Goal: Navigation & Orientation: Find specific page/section

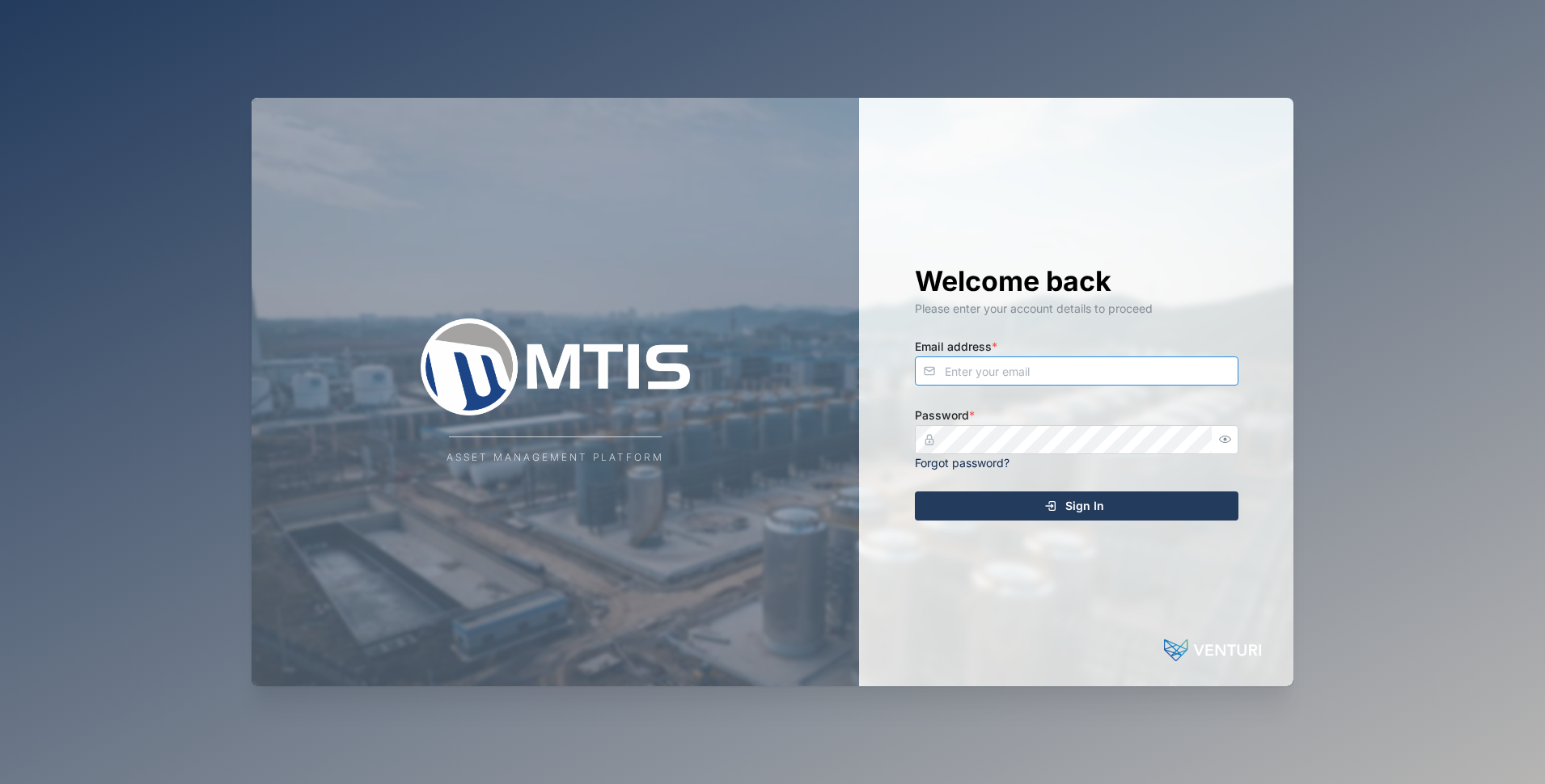
click at [1046, 363] on input "Email address *" at bounding box center [1077, 371] width 324 height 29
click at [0, 783] on com-1password-button at bounding box center [0, 784] width 0 height 0
type input "[EMAIL_ADDRESS][DOMAIN_NAME]"
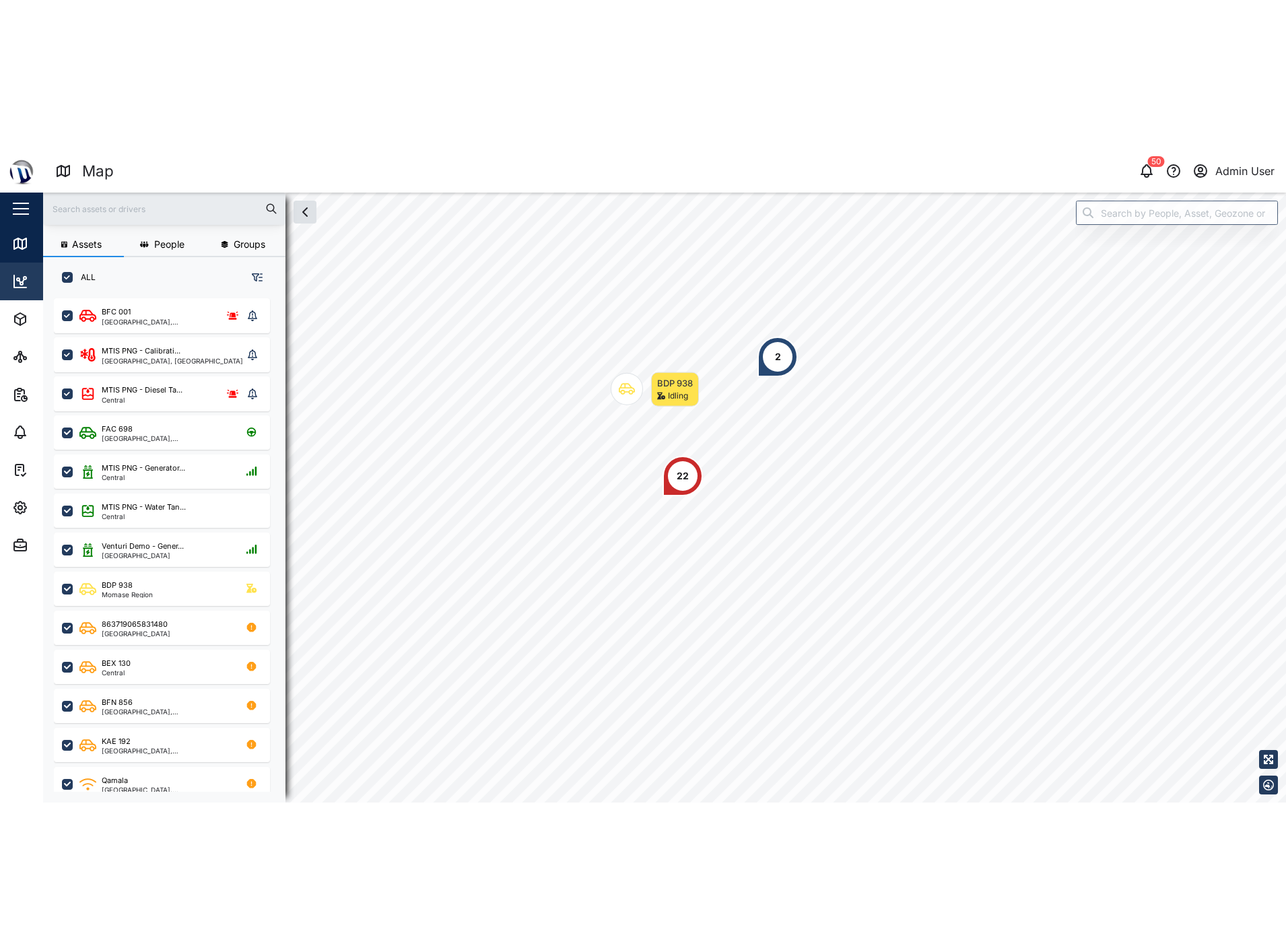
scroll to position [488, 211]
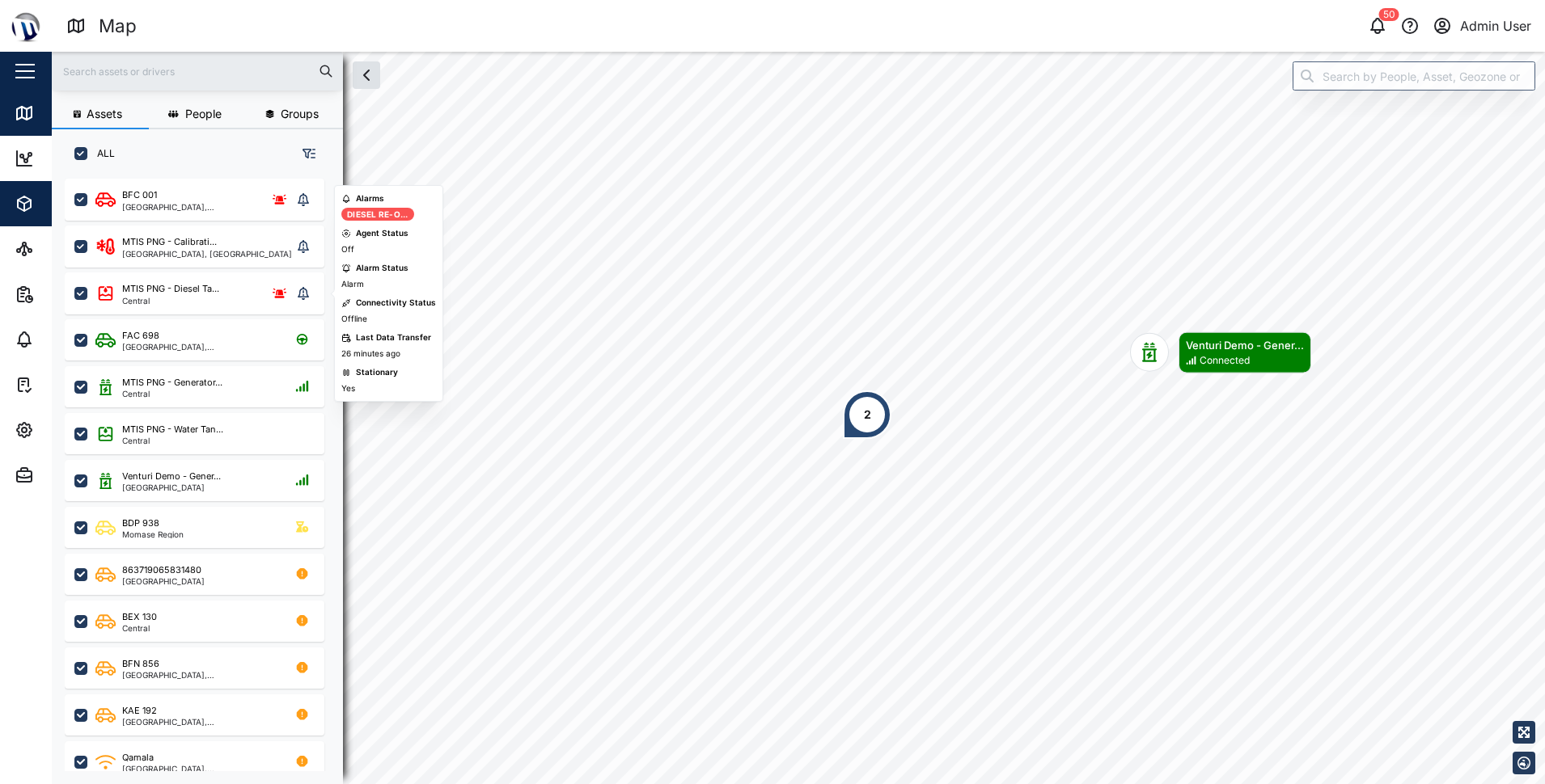
click at [20, 215] on span "Assets" at bounding box center [88, 203] width 148 height 45
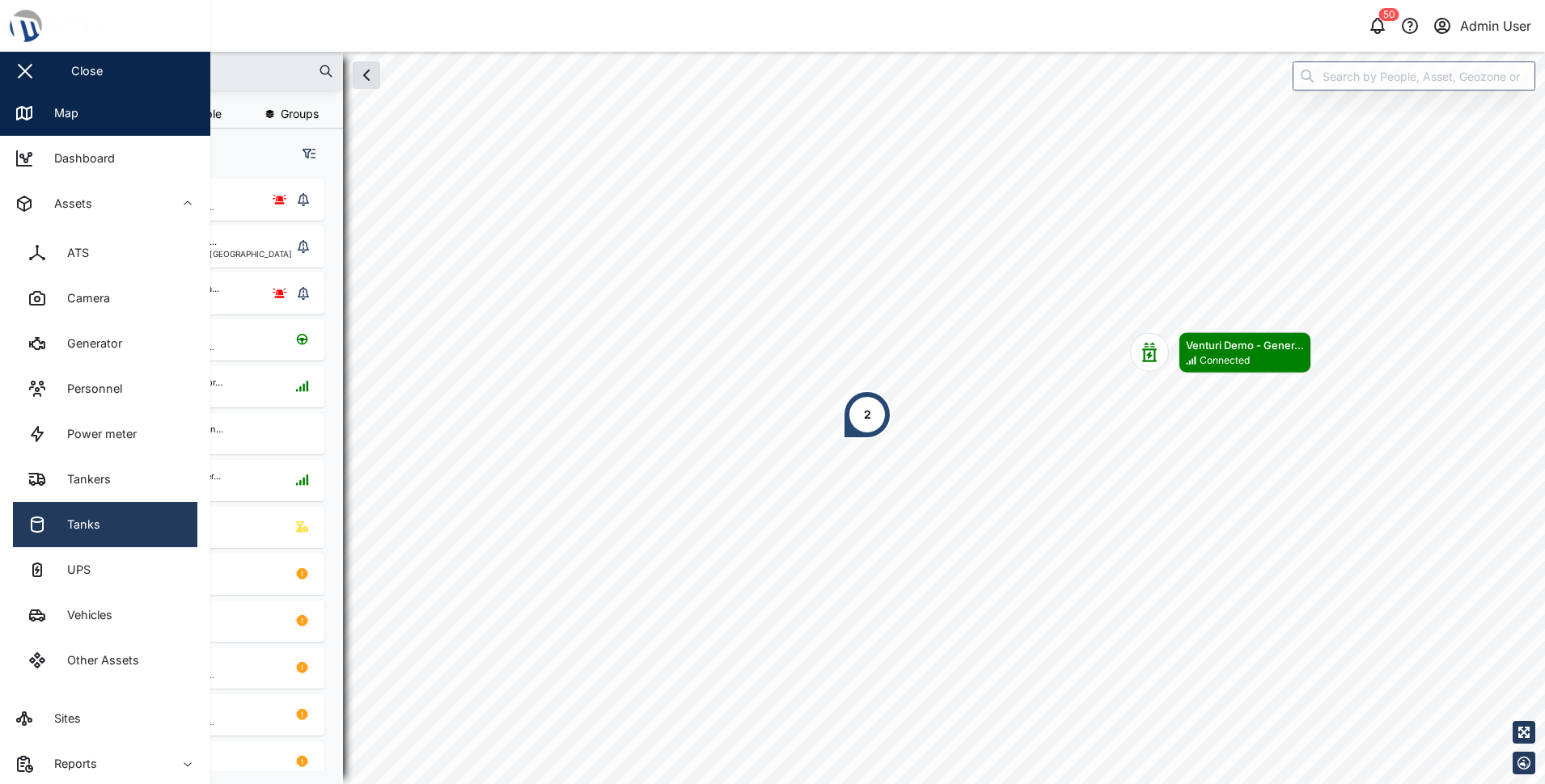
click at [86, 518] on div "Tanks" at bounding box center [77, 525] width 45 height 18
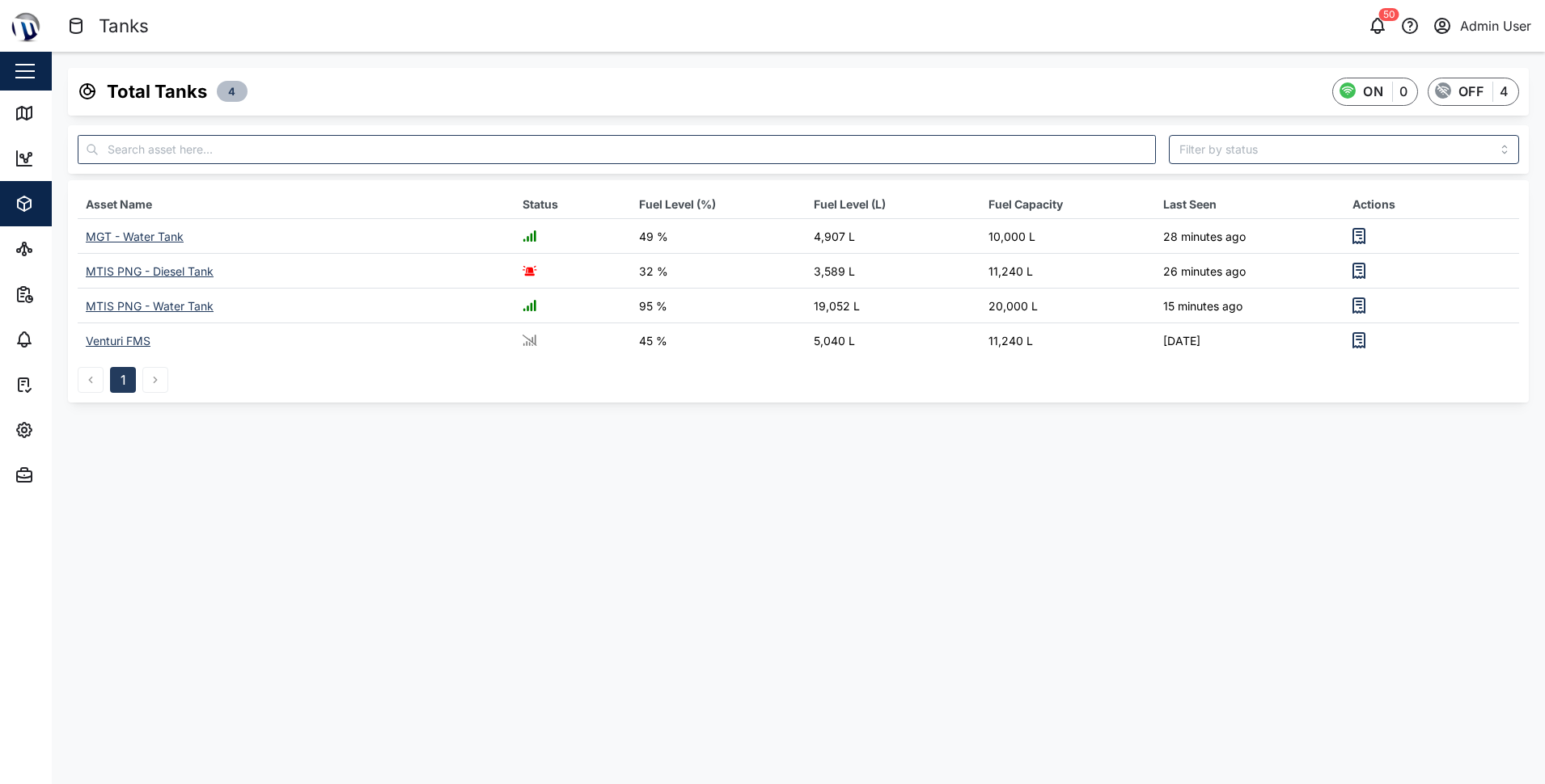
click at [138, 270] on div "MTIS PNG - Diesel Tank" at bounding box center [149, 271] width 128 height 14
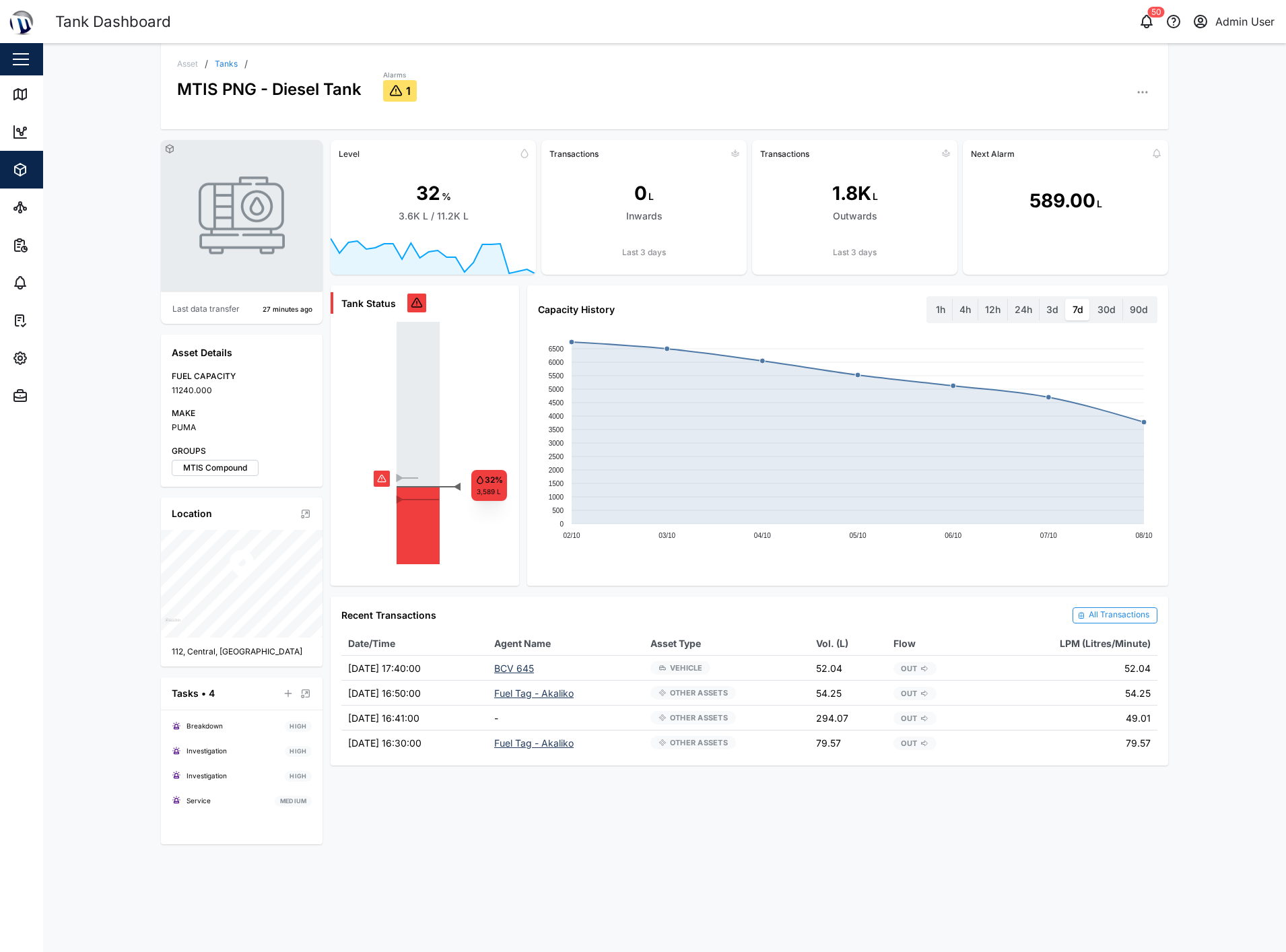
drag, startPoint x: 70, startPoint y: 168, endPoint x: 198, endPoint y: 80, distance: 155.3
click at [71, 168] on div "Asset / Tanks / MTIS PNG - Diesel Tank Alarms 1 Last data transfer 27 minutes a…" at bounding box center [664, 498] width 1243 height 909
click at [222, 67] on link "Tanks" at bounding box center [226, 64] width 23 height 8
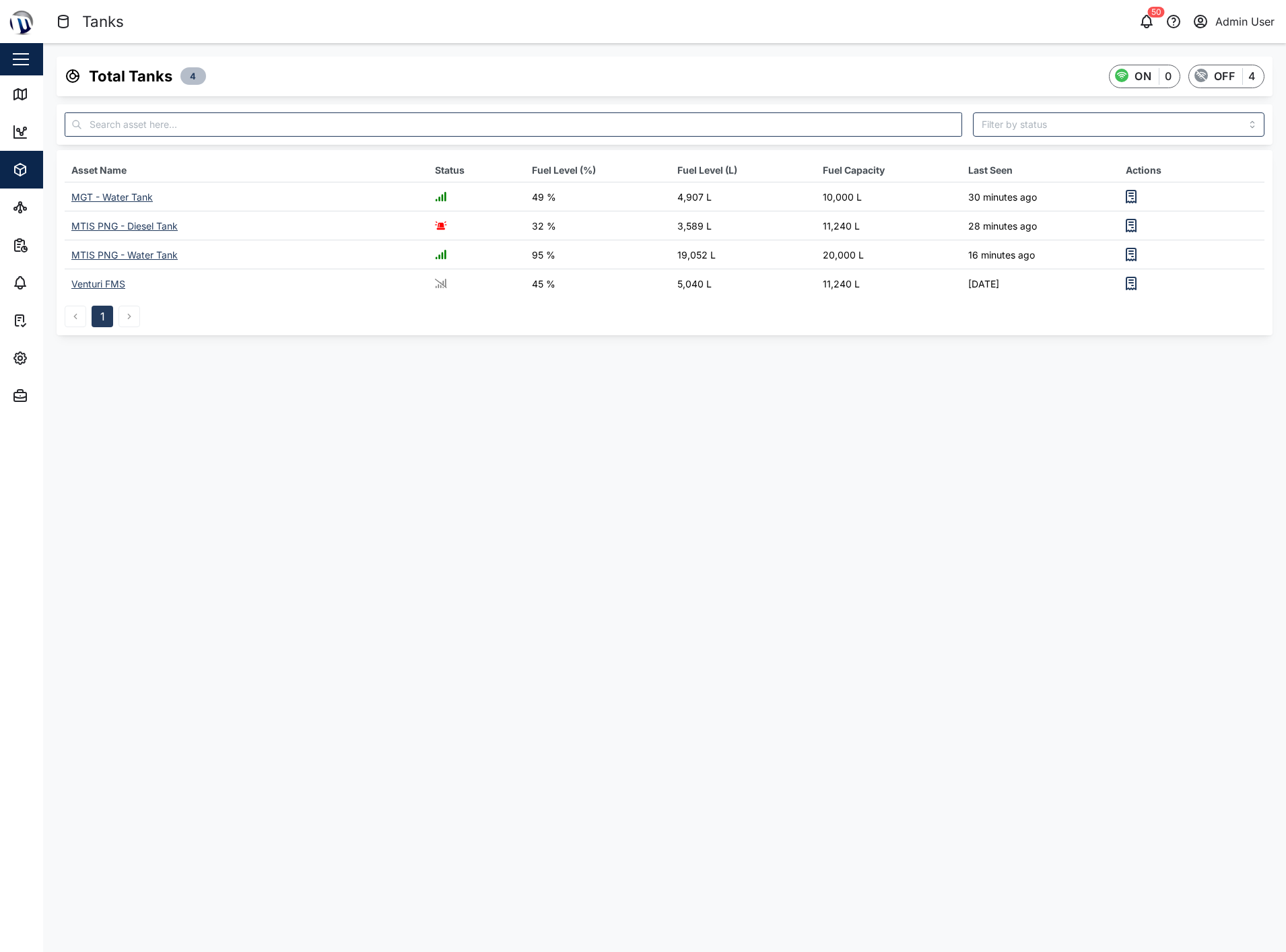
click at [151, 453] on main "Total Tanks 4 ON 0 OFF 4 Asset Name Status Fuel Level (%) Fuel Level (L) Fuel C…" at bounding box center [664, 498] width 1243 height 909
click at [645, 466] on main "Total Tanks 4 ON 0 OFF 4 Asset Name Status Fuel Level (%) Fuel Level (L) Fuel C…" at bounding box center [664, 498] width 1243 height 909
click at [29, 249] on div "Reports" at bounding box center [73, 245] width 123 height 16
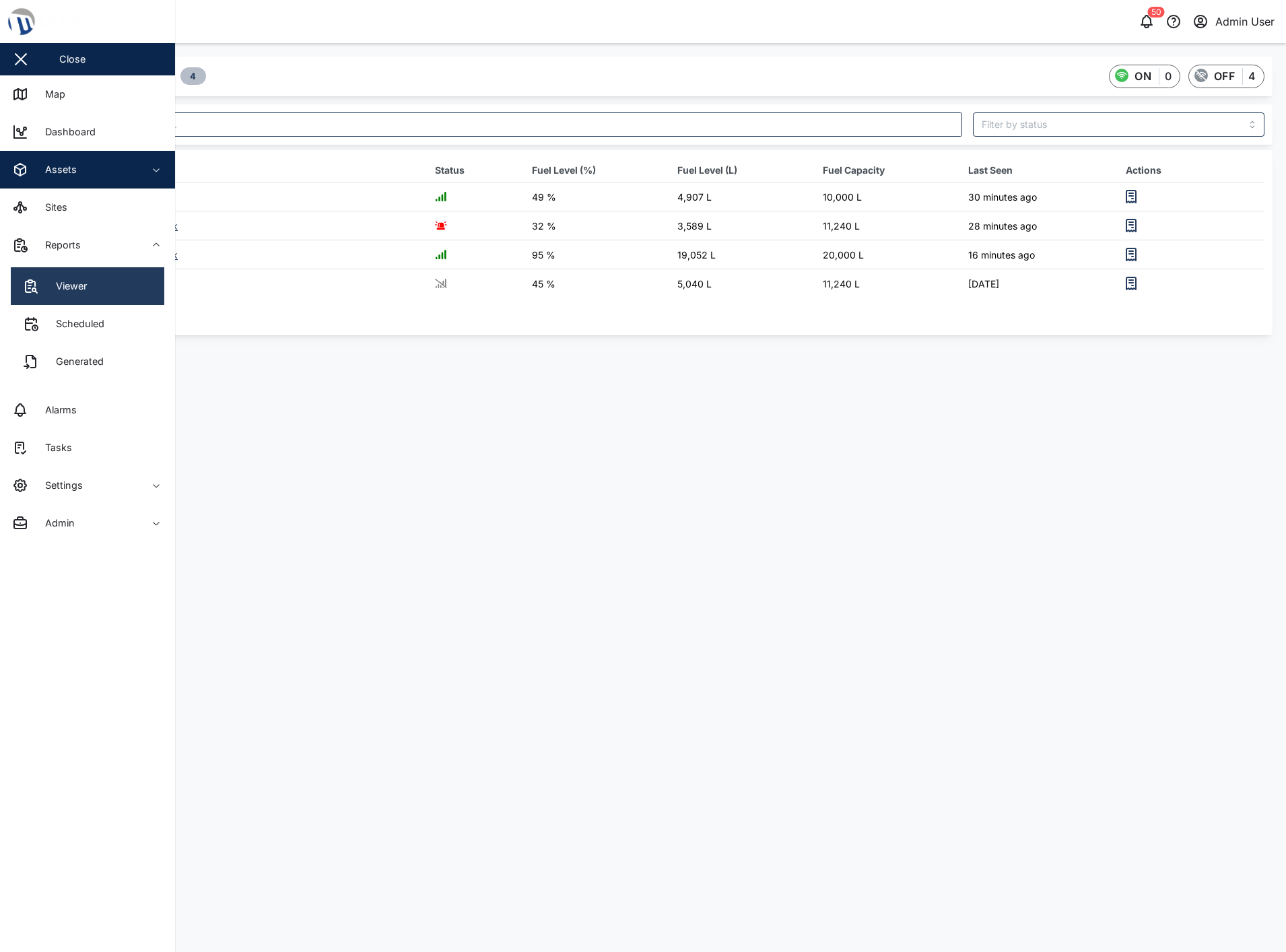
click at [35, 282] on icon at bounding box center [34, 284] width 3 height 5
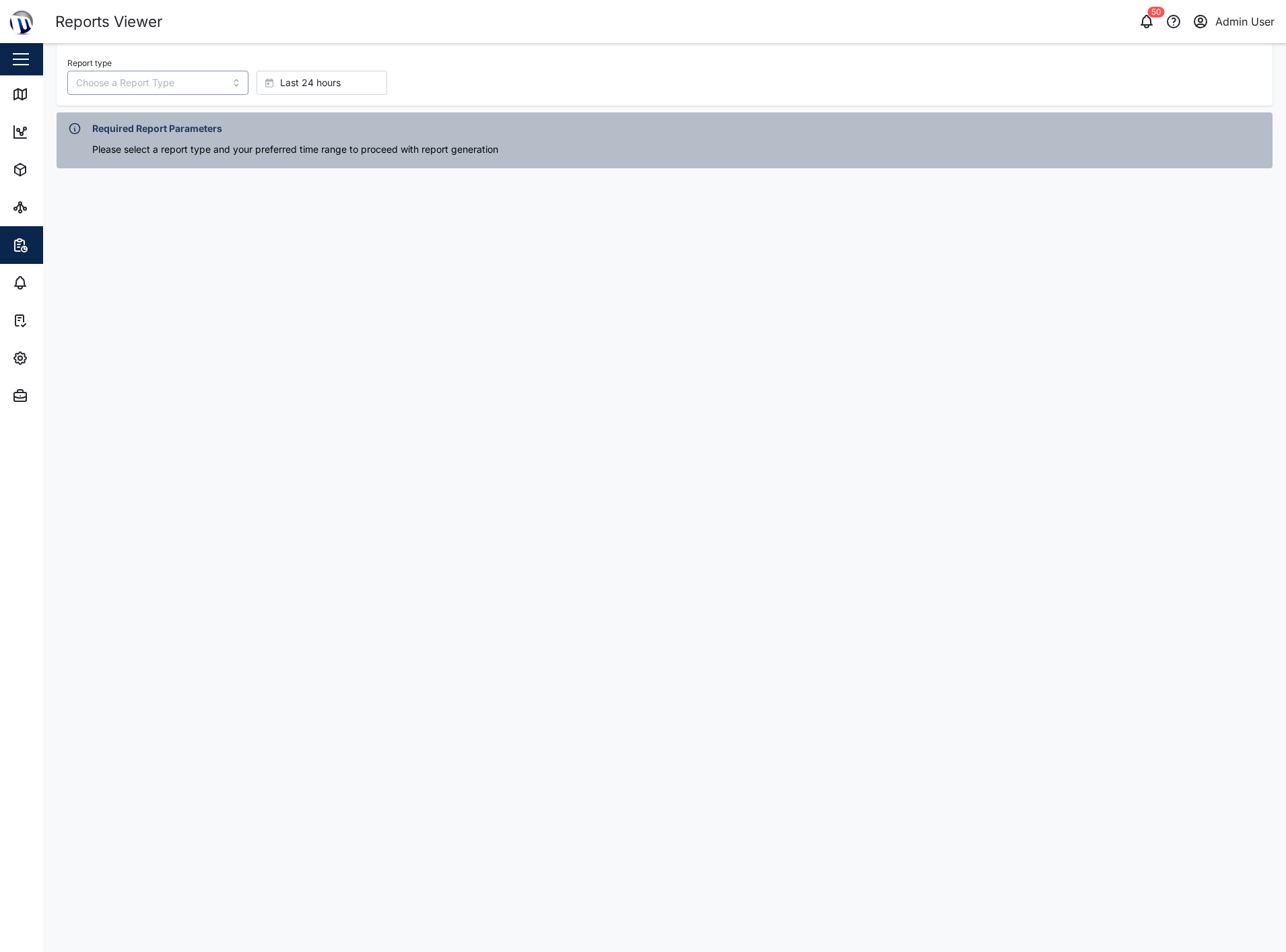
click at [191, 85] on input "Report type" at bounding box center [157, 83] width 181 height 24
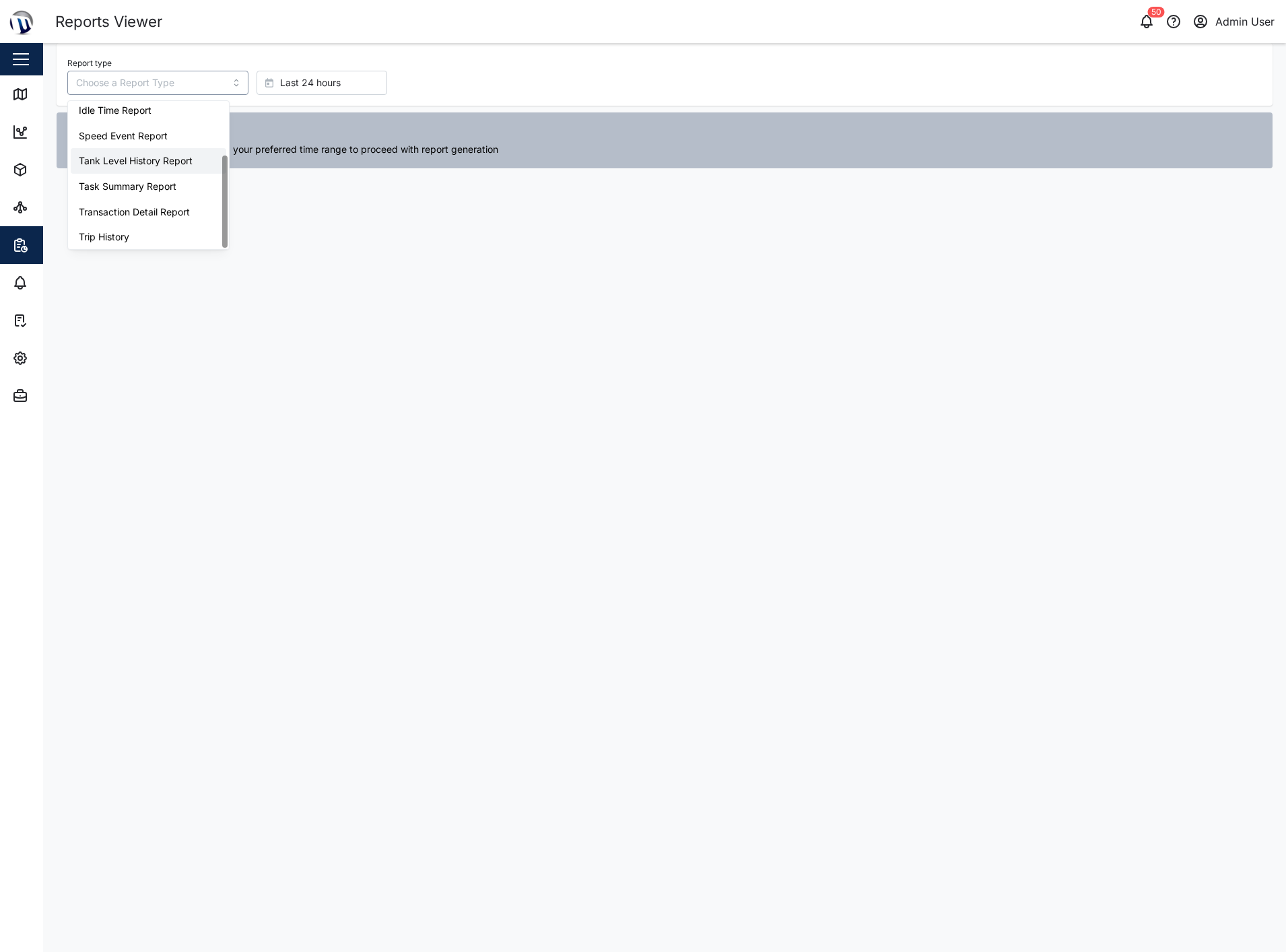
scroll to position [85, 0]
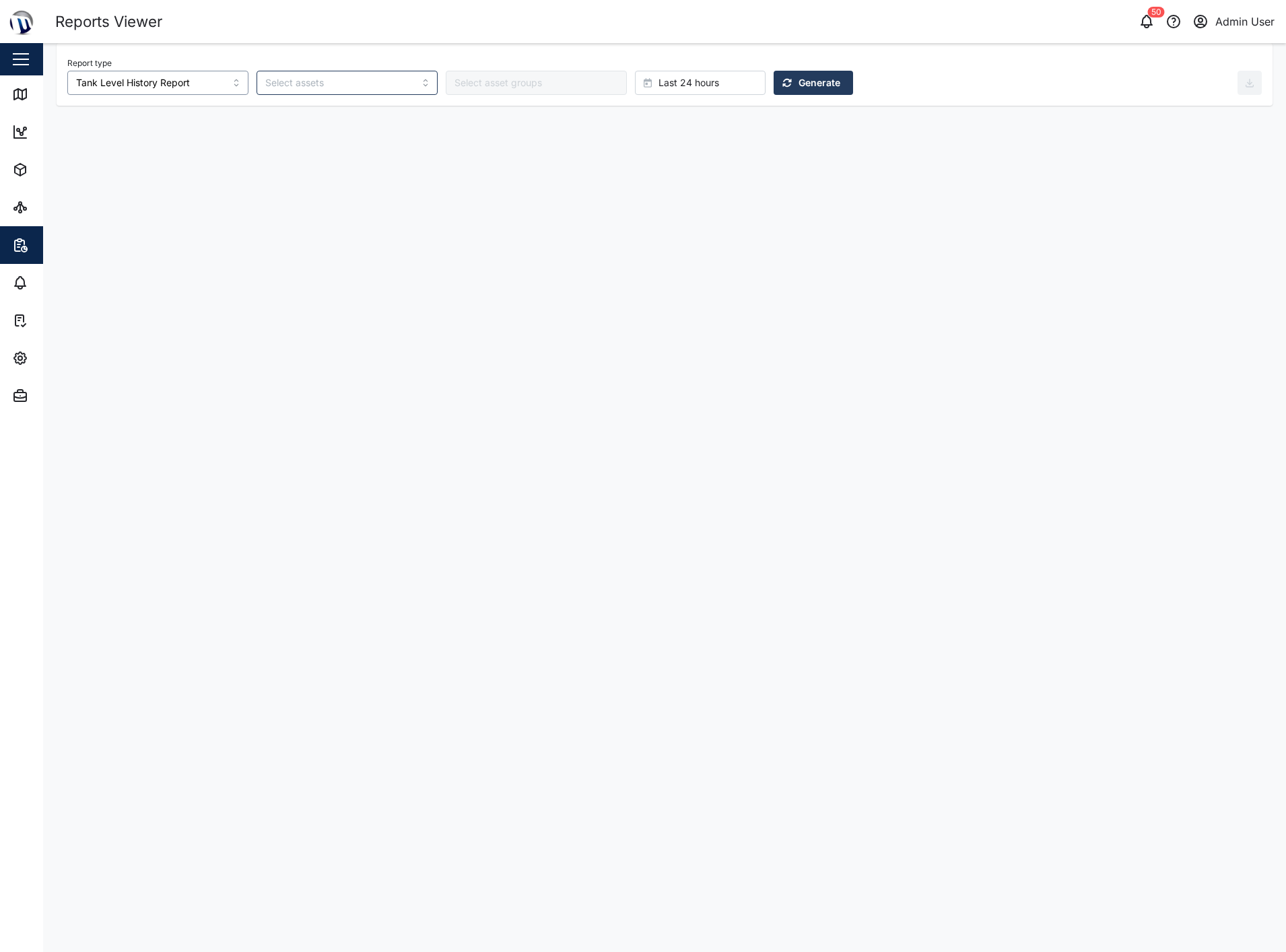
type input "Tank Level History Report"
click at [798, 79] on span "Generate" at bounding box center [819, 83] width 42 height 23
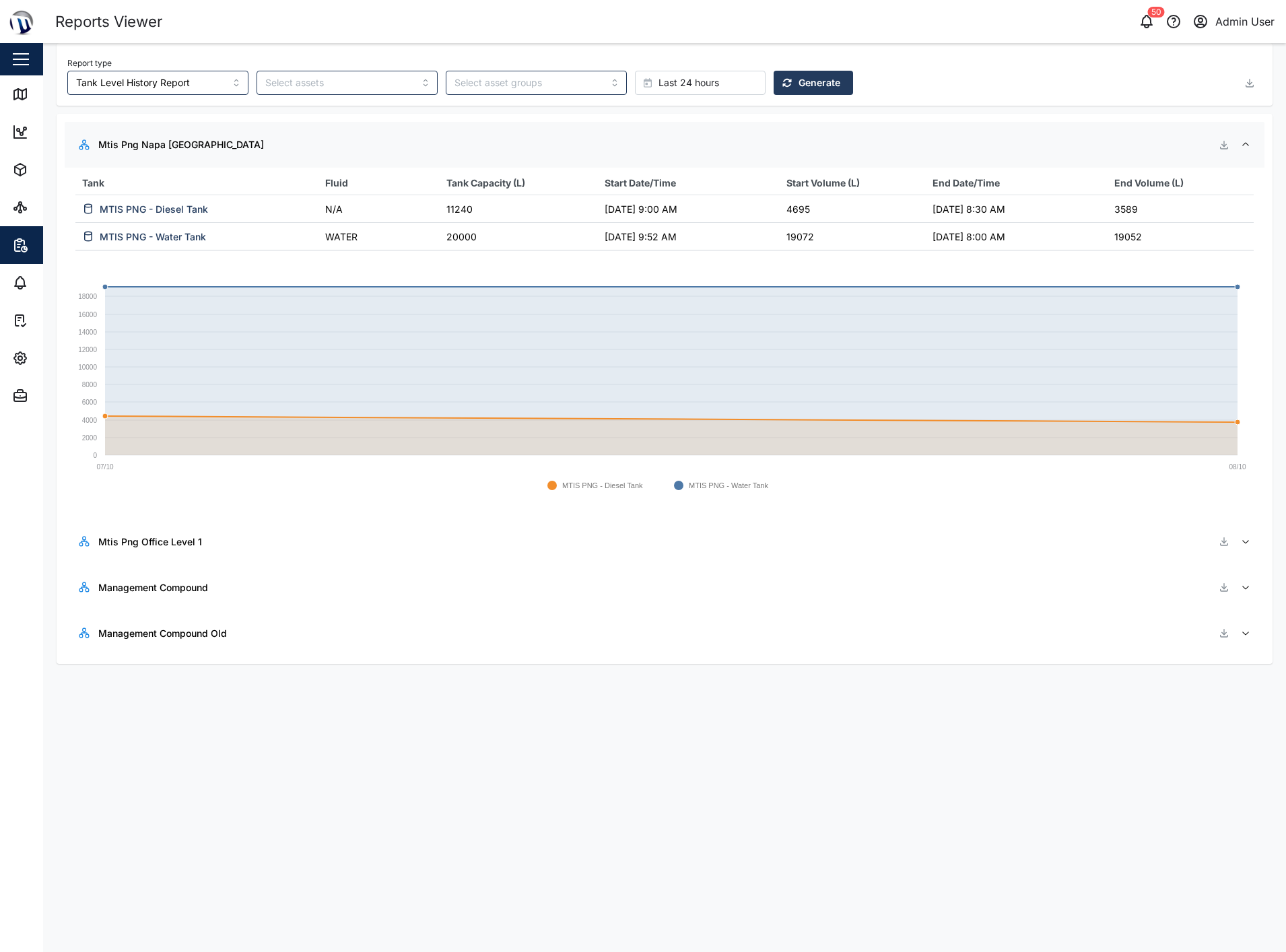
click at [258, 637] on div "Management Compound Old" at bounding box center [667, 633] width 1138 height 24
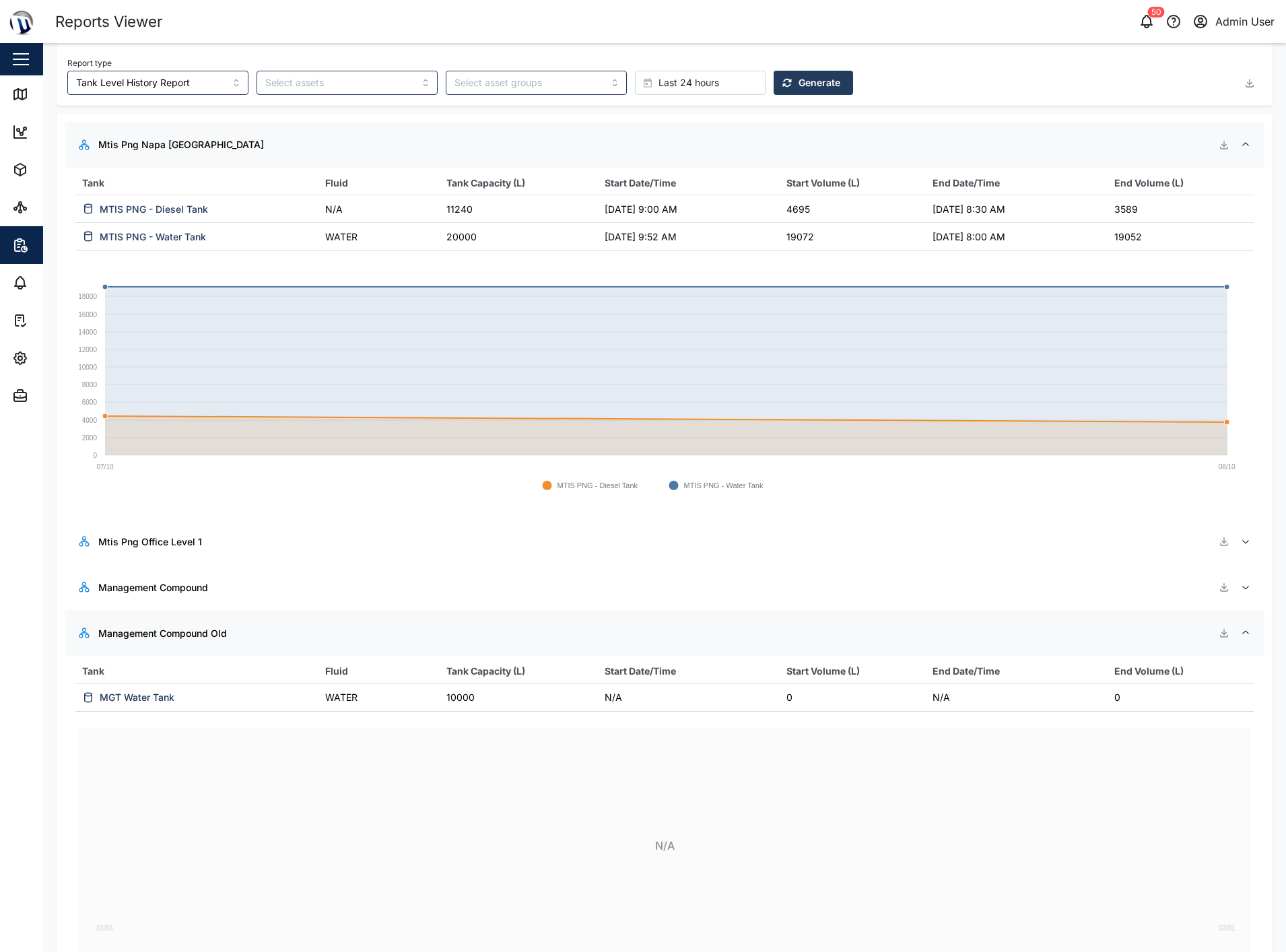
click at [254, 567] on span "Management Compound" at bounding box center [667, 586] width 1138 height 46
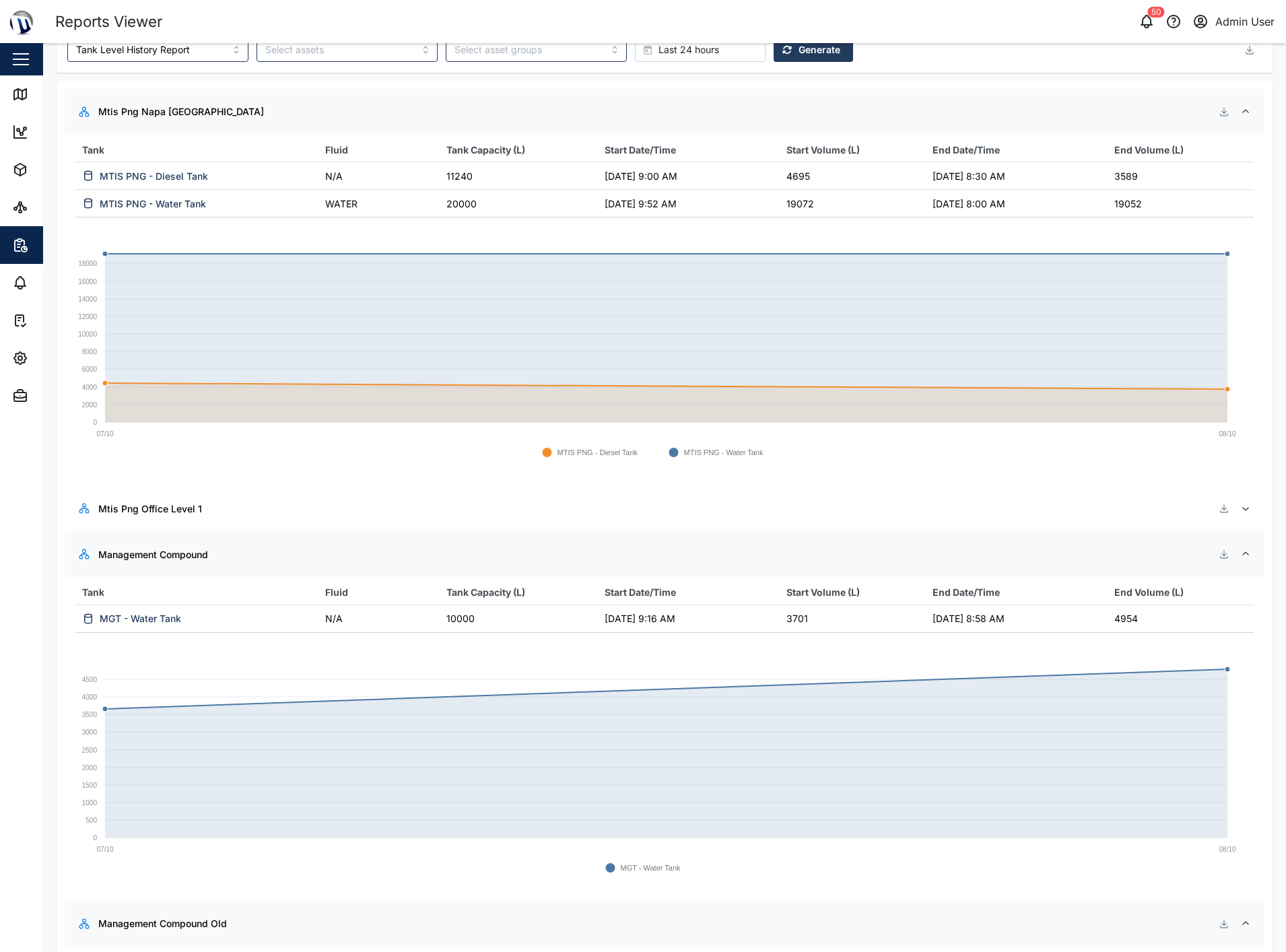
scroll to position [0, 0]
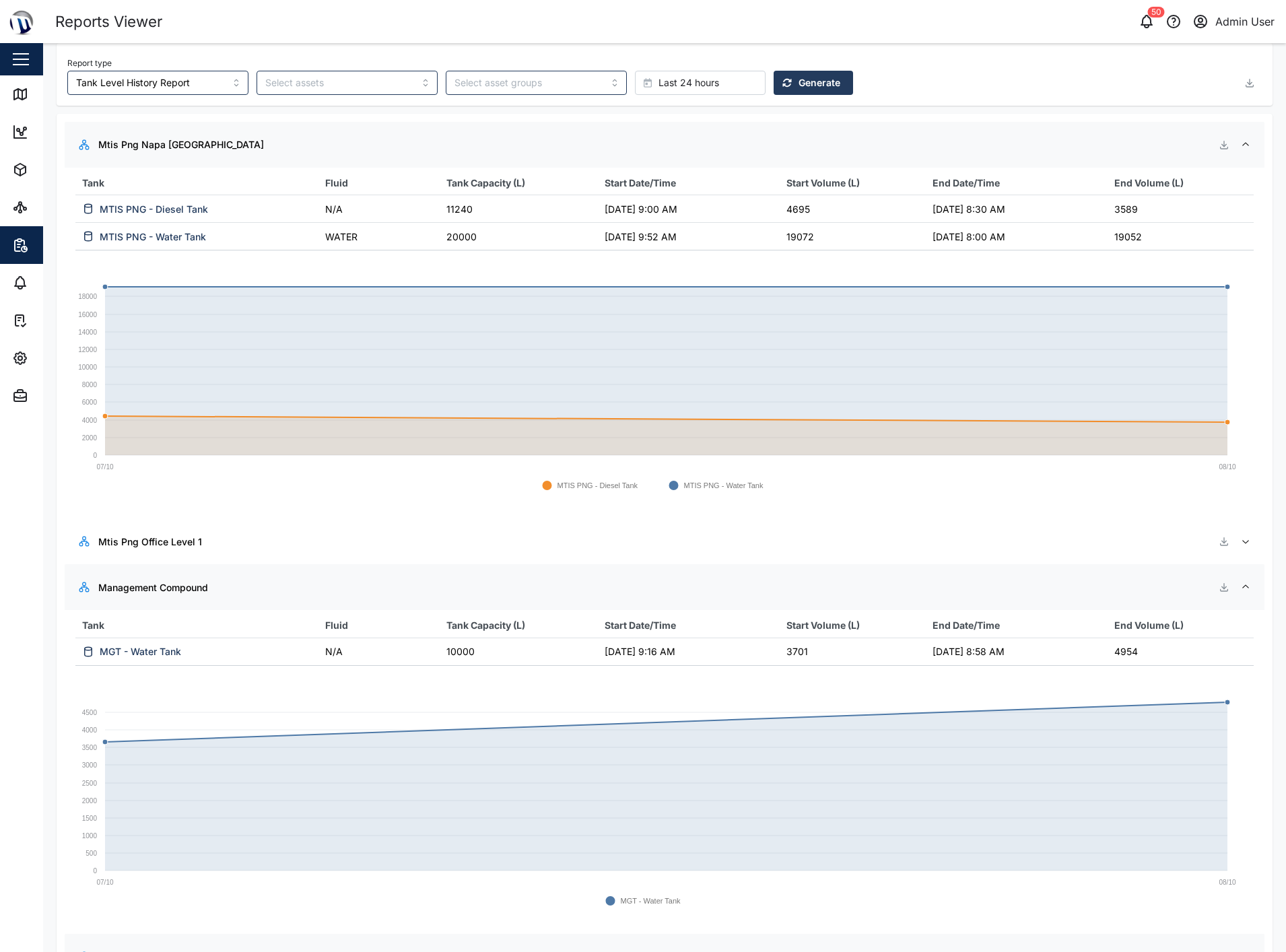
click at [1266, 82] on div "Report type Tank Level History Report Last 24 hours Generate Mtis Png Napa Napa…" at bounding box center [664, 677] width 1243 height 1268
drag, startPoint x: 495, startPoint y: 493, endPoint x: 1007, endPoint y: 28, distance: 691.6
click at [1007, 28] on div "50 Admin User" at bounding box center [981, 21] width 610 height 19
click at [32, 220] on link "Sites" at bounding box center [88, 207] width 175 height 37
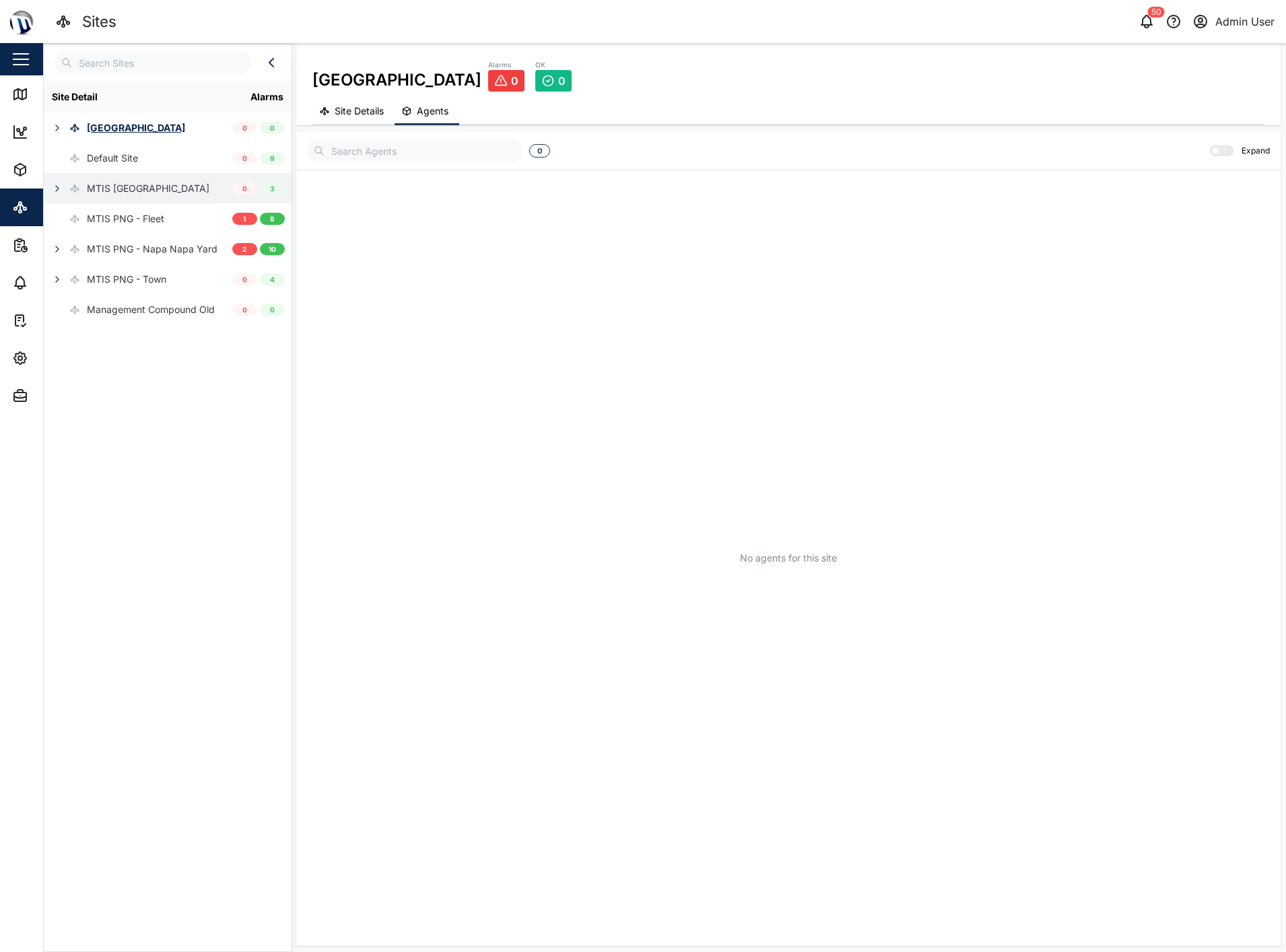
click at [121, 183] on div "MTIS [GEOGRAPHIC_DATA]" at bounding box center [148, 188] width 123 height 15
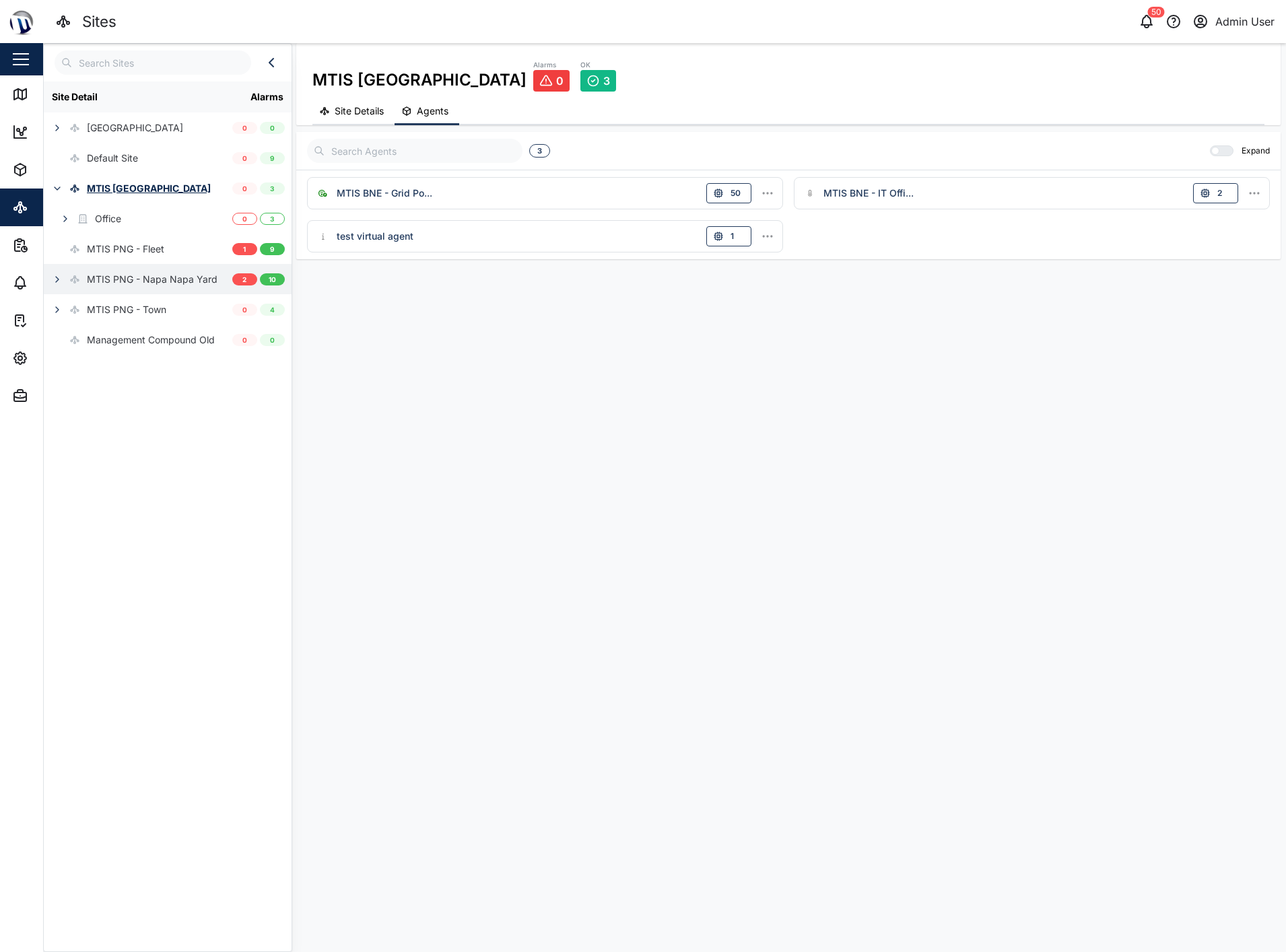
click at [111, 281] on div "MTIS PNG - Napa Napa Yard" at bounding box center [152, 279] width 131 height 15
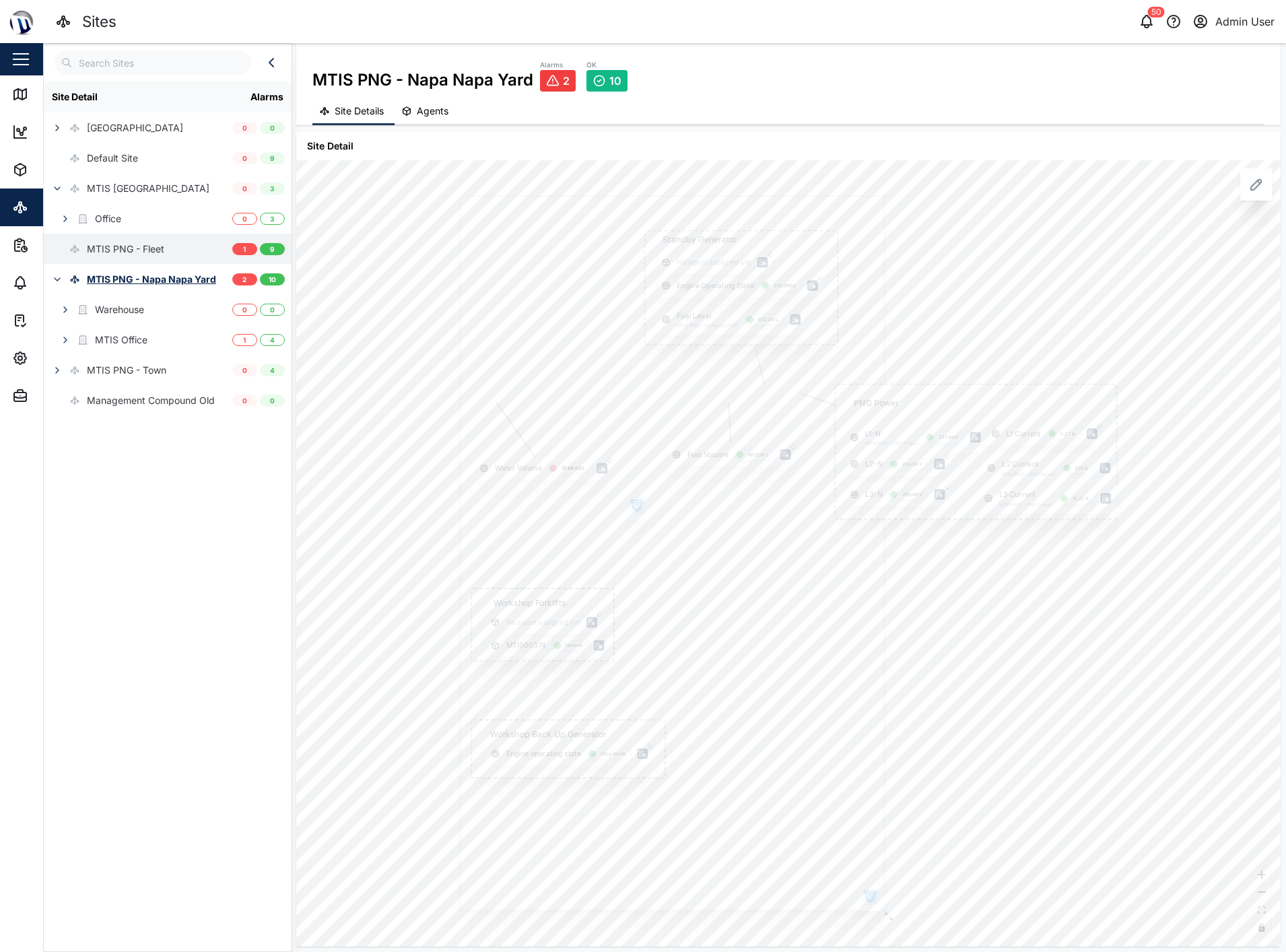
click at [115, 254] on div "MTIS PNG - Fleet" at bounding box center [126, 248] width 78 height 15
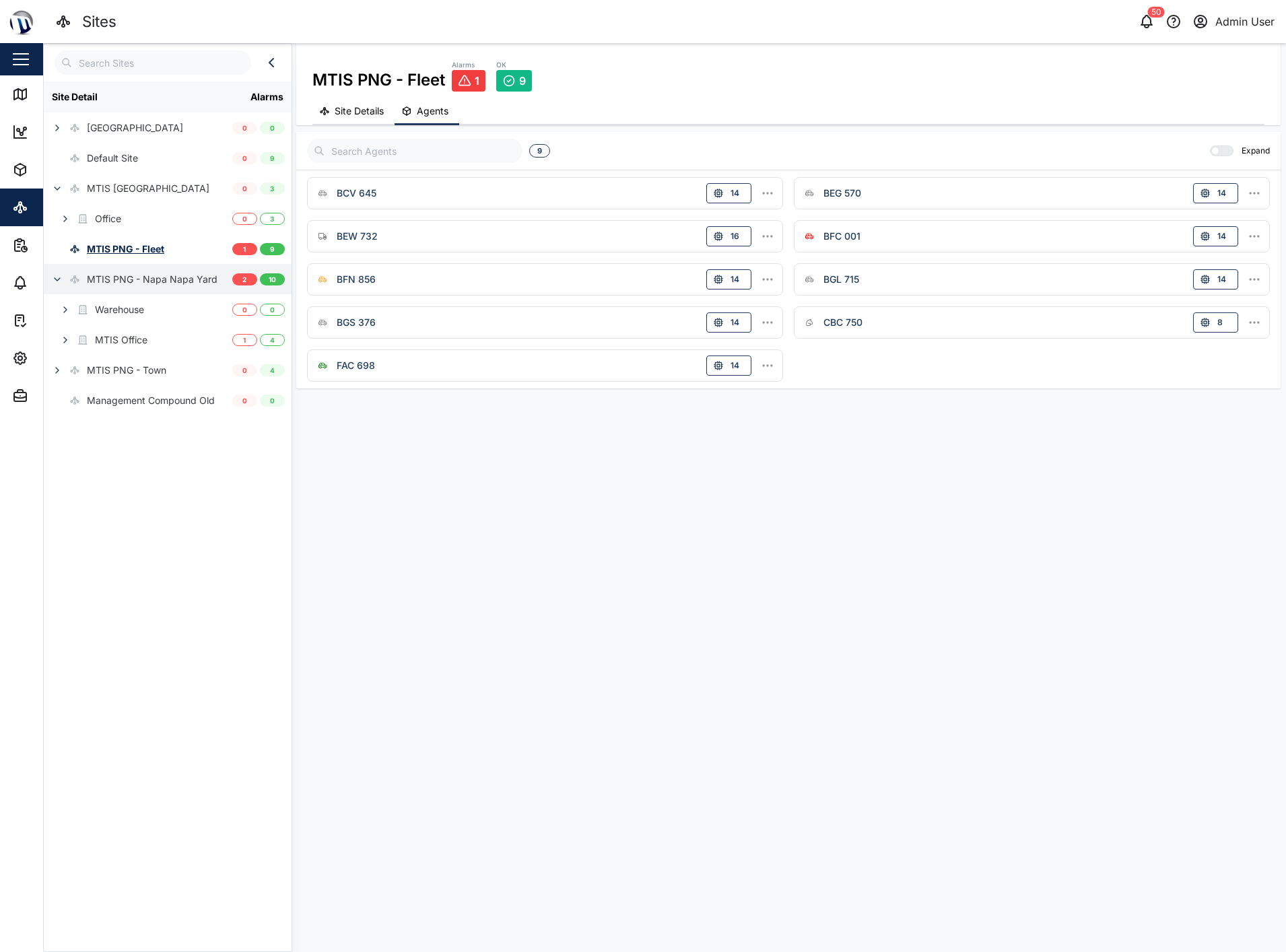
click at [110, 282] on div "MTIS PNG - Napa Napa Yard" at bounding box center [152, 279] width 131 height 15
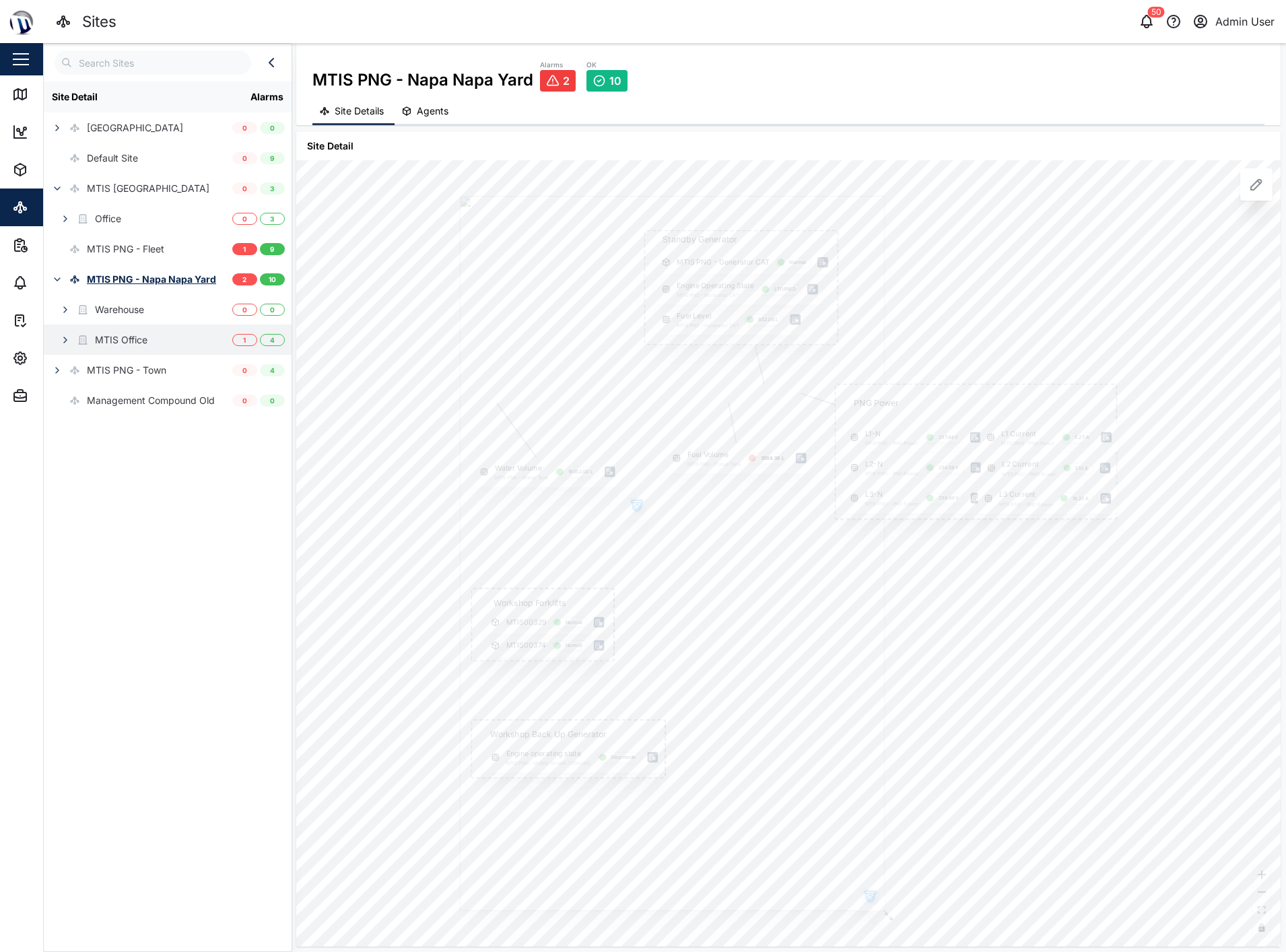
click at [104, 337] on div "MTIS Office" at bounding box center [121, 339] width 52 height 15
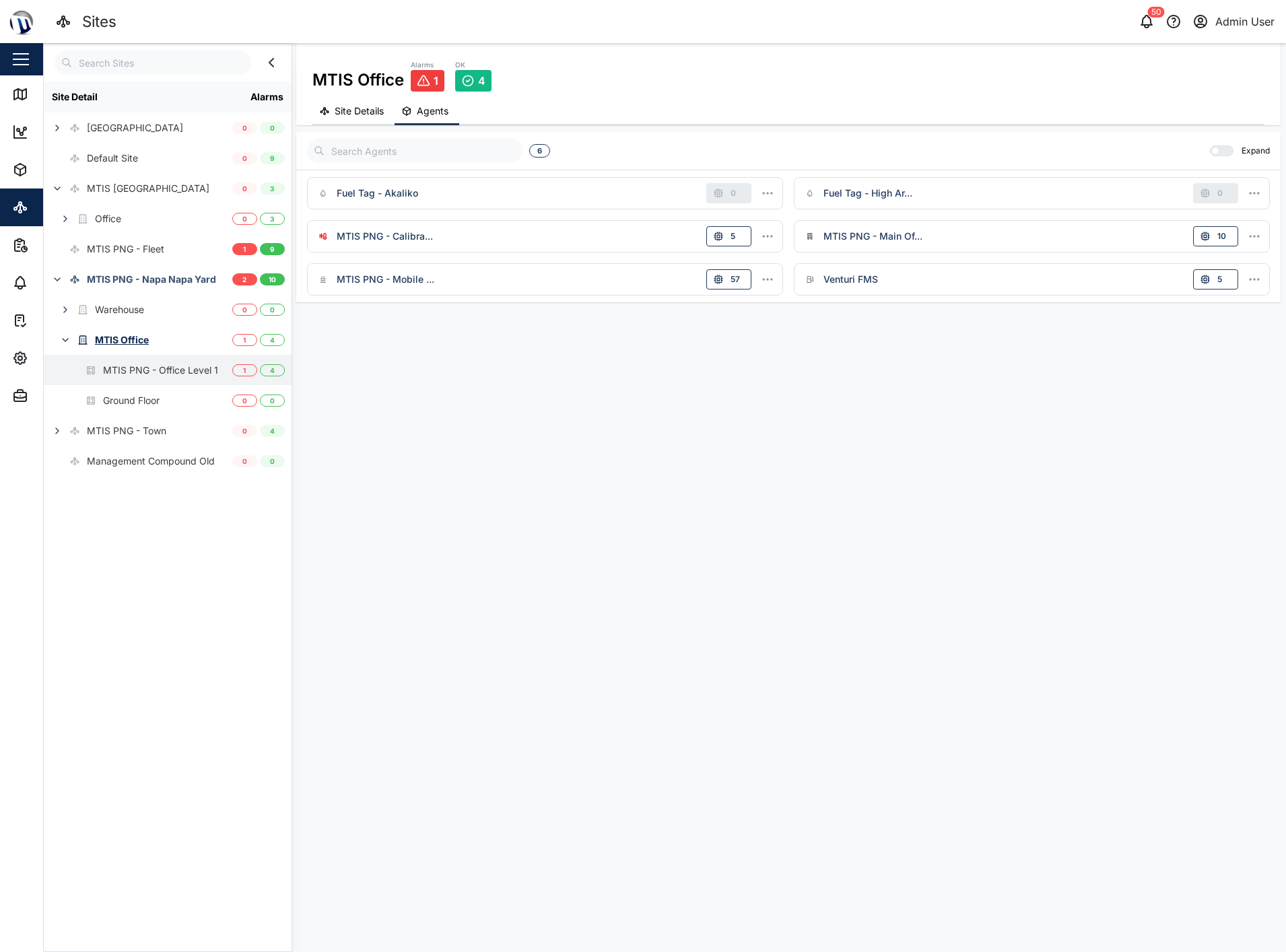
click at [122, 364] on div "MTIS PNG - Office Level 1" at bounding box center [160, 370] width 115 height 15
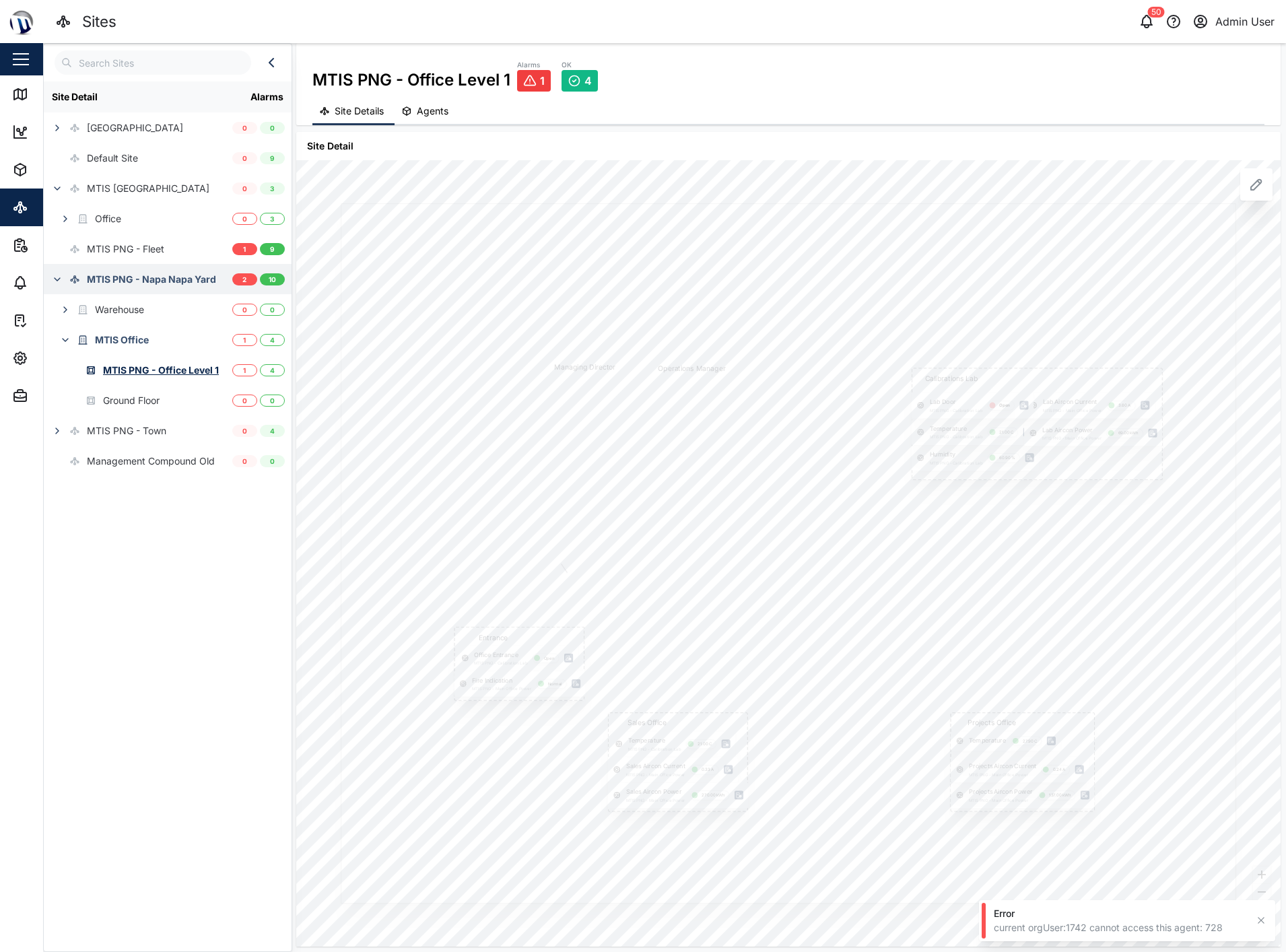
click at [132, 285] on div "MTIS PNG - Napa Napa Yard" at bounding box center [151, 279] width 129 height 15
click at [128, 306] on div "Warehouse" at bounding box center [120, 309] width 49 height 15
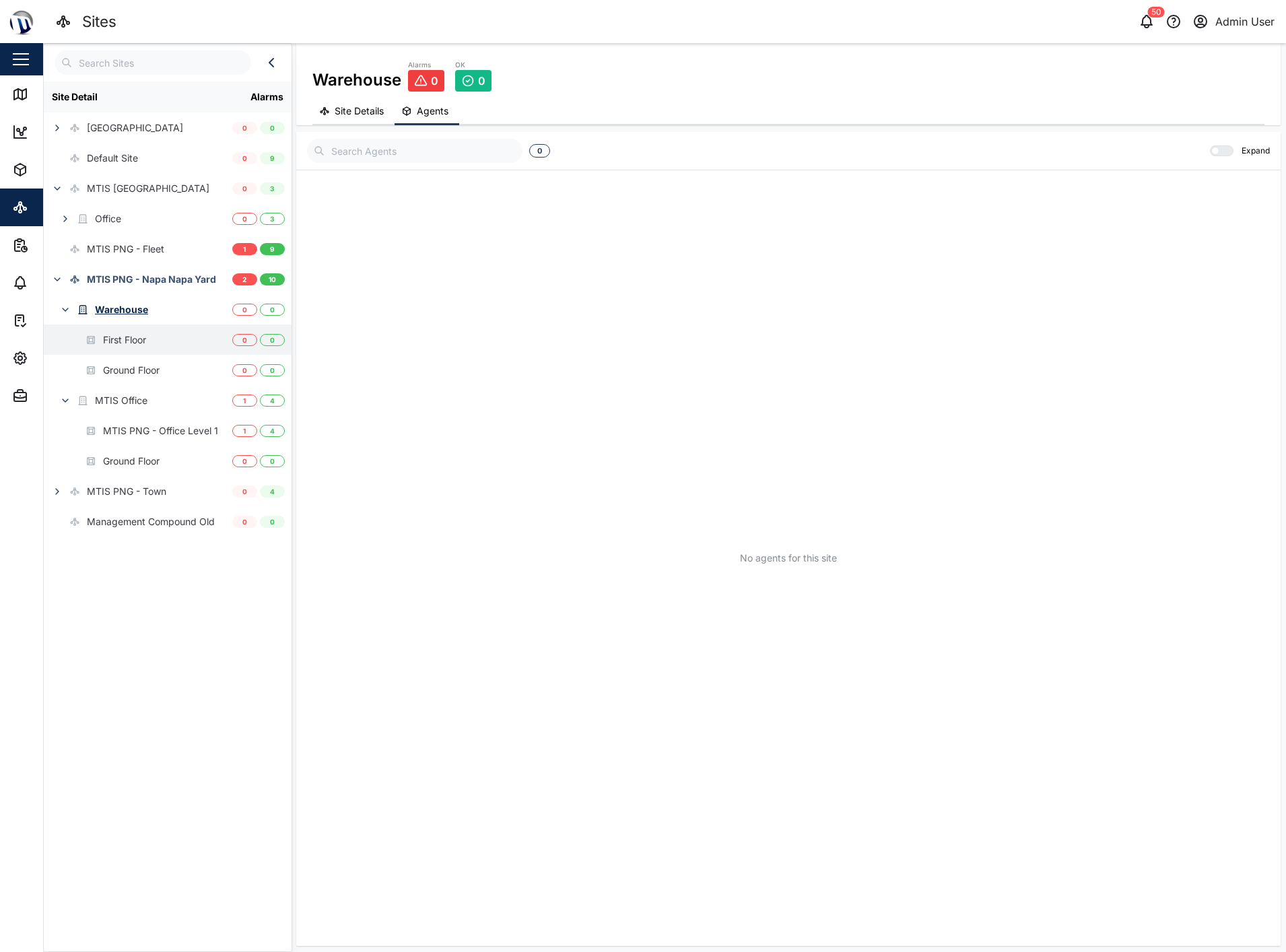
click at [126, 344] on div "First Floor" at bounding box center [124, 339] width 43 height 15
click at [139, 285] on div "MTIS PNG - Napa Napa Yard" at bounding box center [151, 279] width 129 height 15
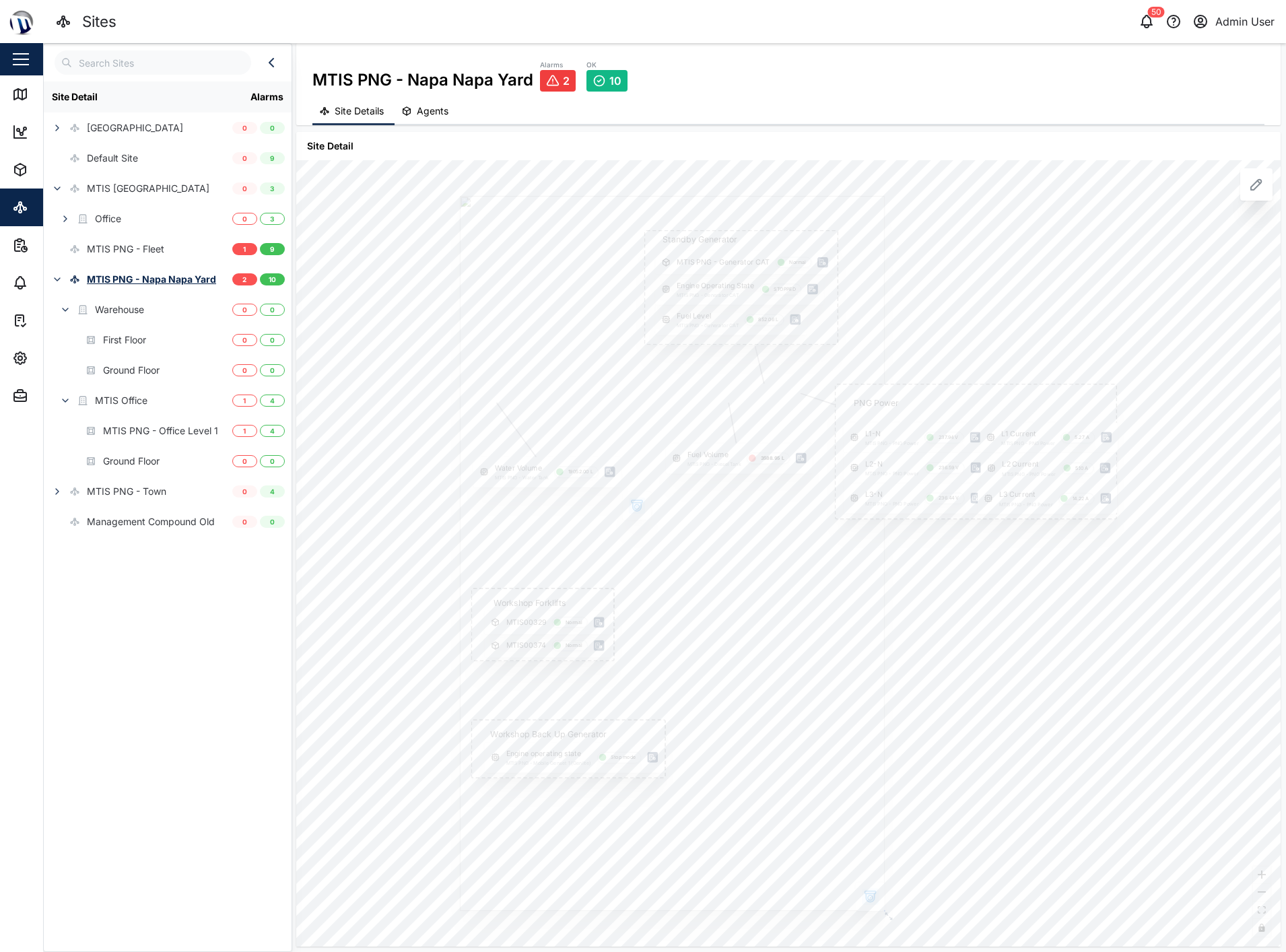
click at [1134, 579] on div "PNG Power L1-N MTIS PNG - PNG Power 237.94 V L1 Current MTIS PNG - PNG Power 5.…" at bounding box center [788, 553] width 985 height 786
